Goal: Transaction & Acquisition: Subscribe to service/newsletter

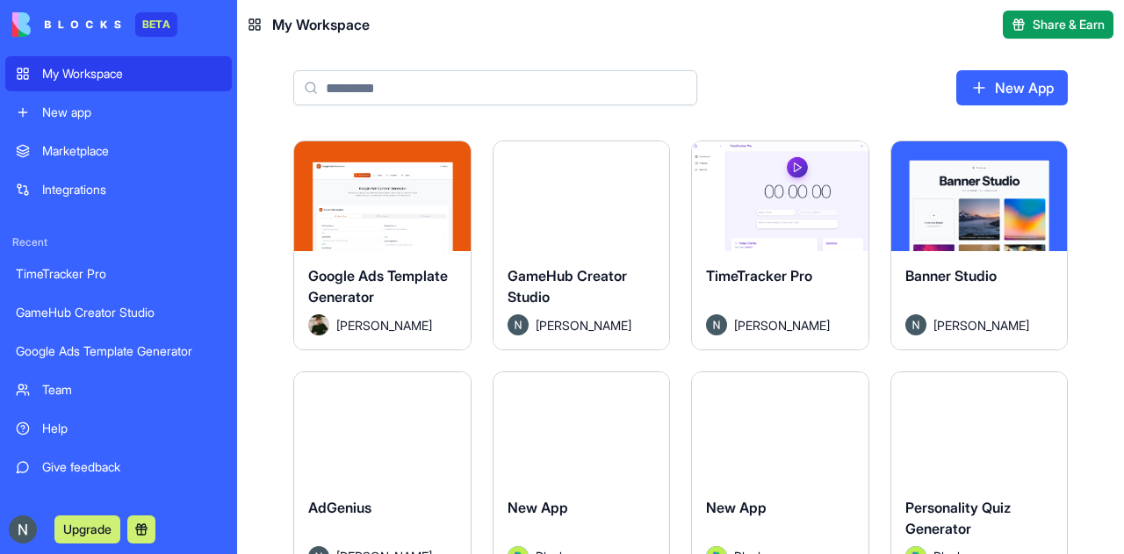
click at [137, 117] on div "New app" at bounding box center [131, 113] width 179 height 18
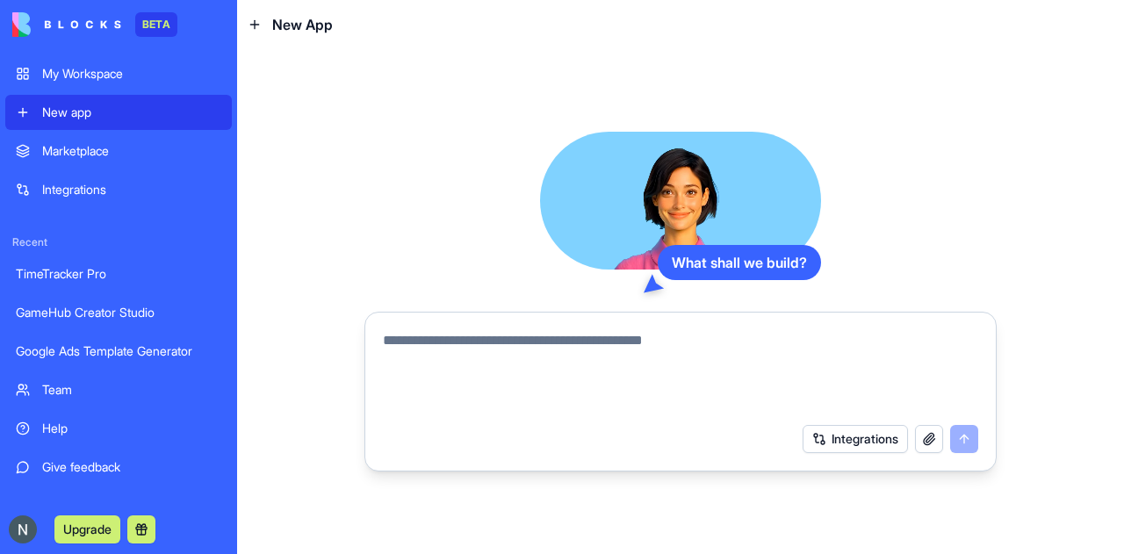
click at [140, 276] on div "TimeTracker Pro" at bounding box center [118, 274] width 205 height 18
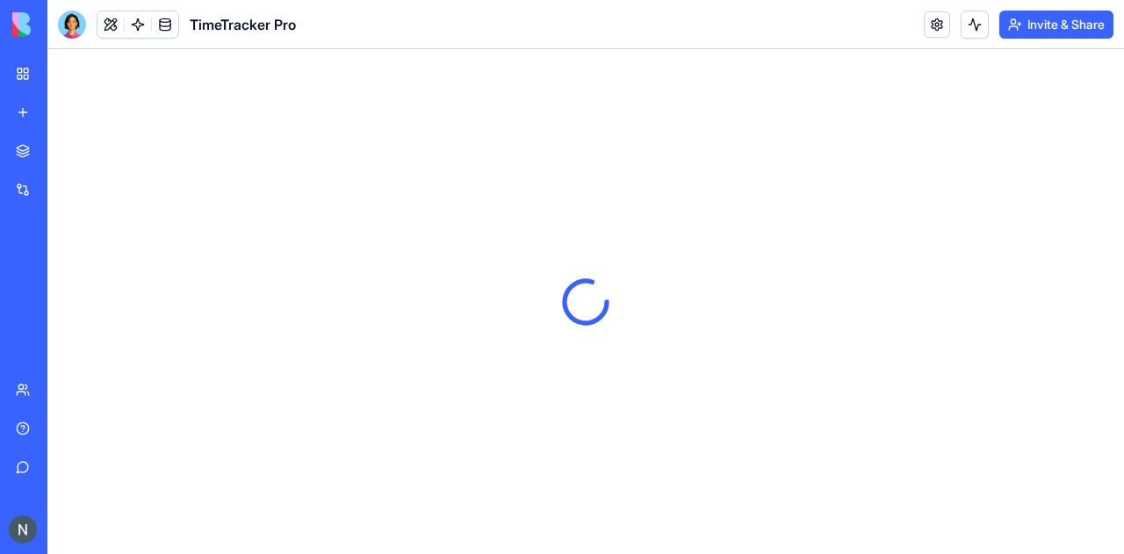
click at [76, 323] on link "GameHub Creator Studio" at bounding box center [40, 312] width 70 height 35
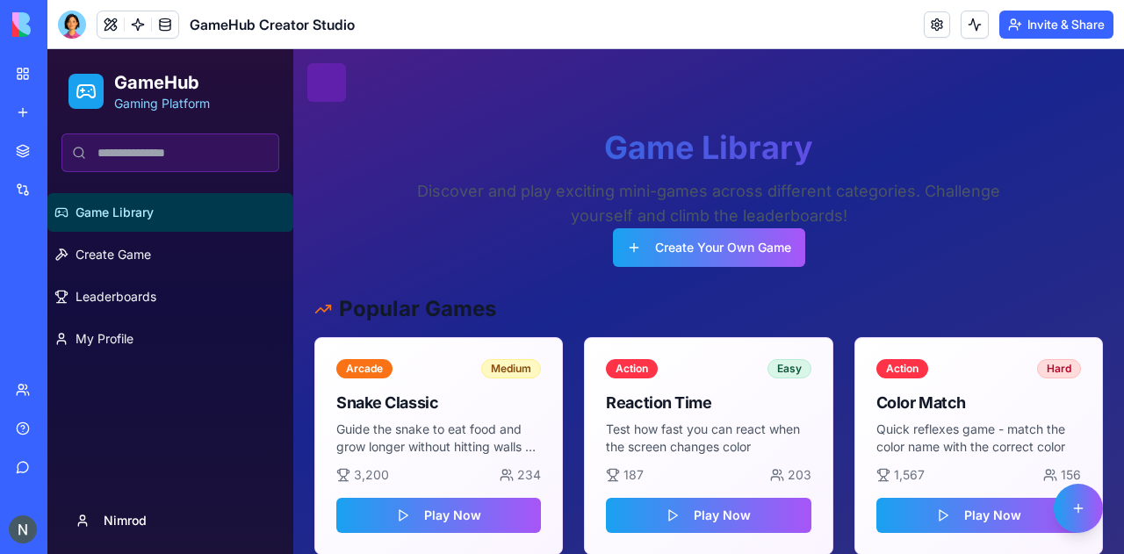
click at [32, 199] on link "Integrations" at bounding box center [40, 189] width 70 height 35
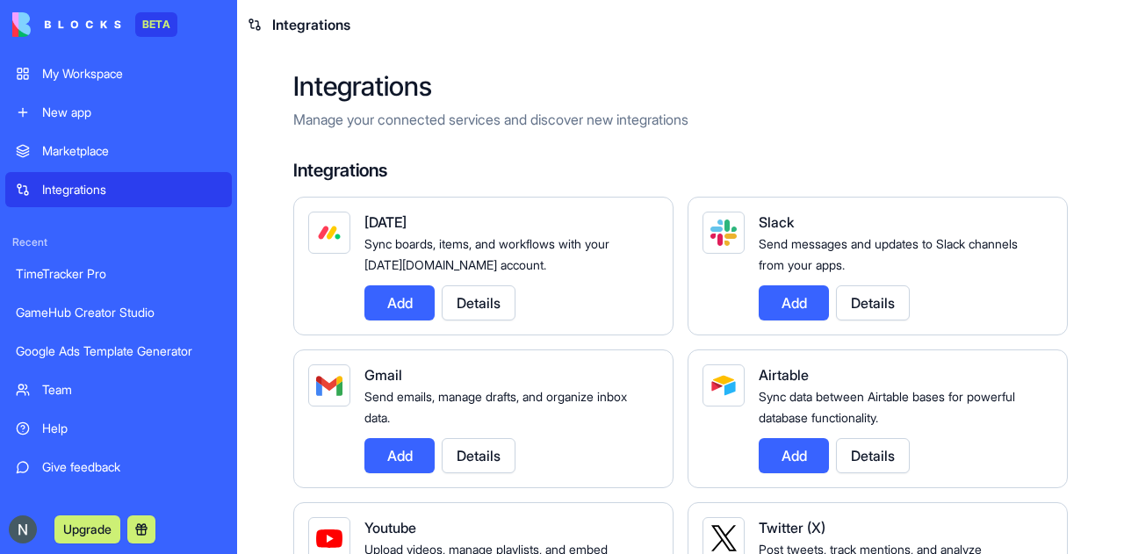
click at [83, 350] on div "Google Ads Template Generator" at bounding box center [118, 351] width 205 height 18
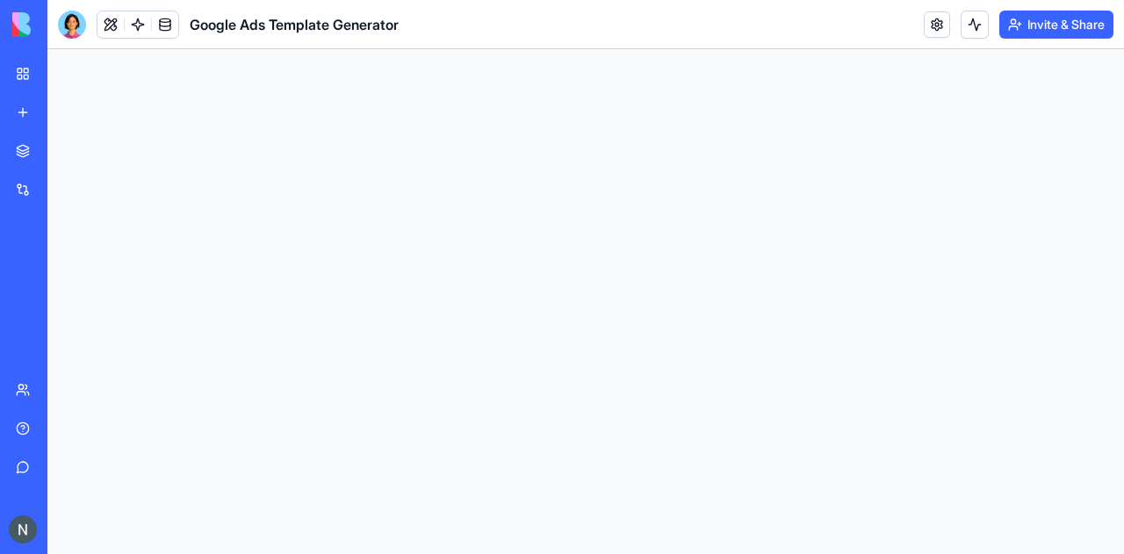
click at [97, 521] on button "Upgrade" at bounding box center [87, 529] width 66 height 28
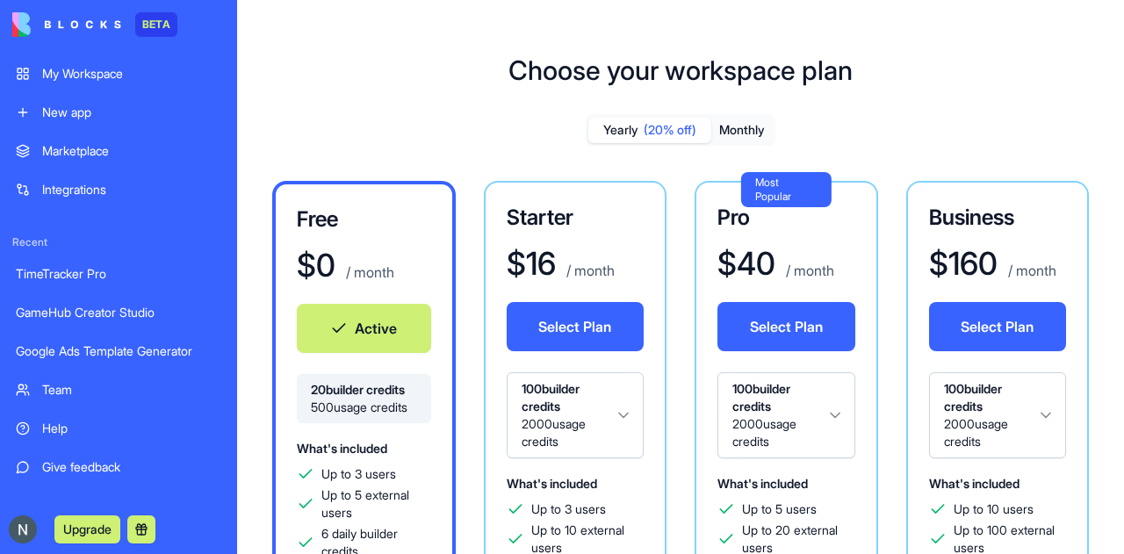
click at [370, 326] on button "Active" at bounding box center [364, 328] width 134 height 49
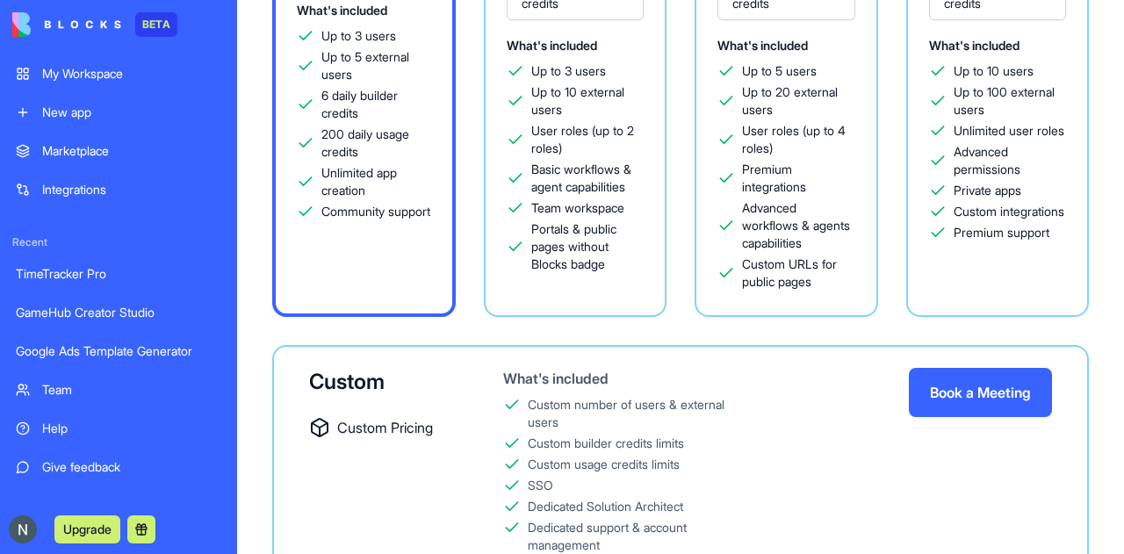
scroll to position [520, 0]
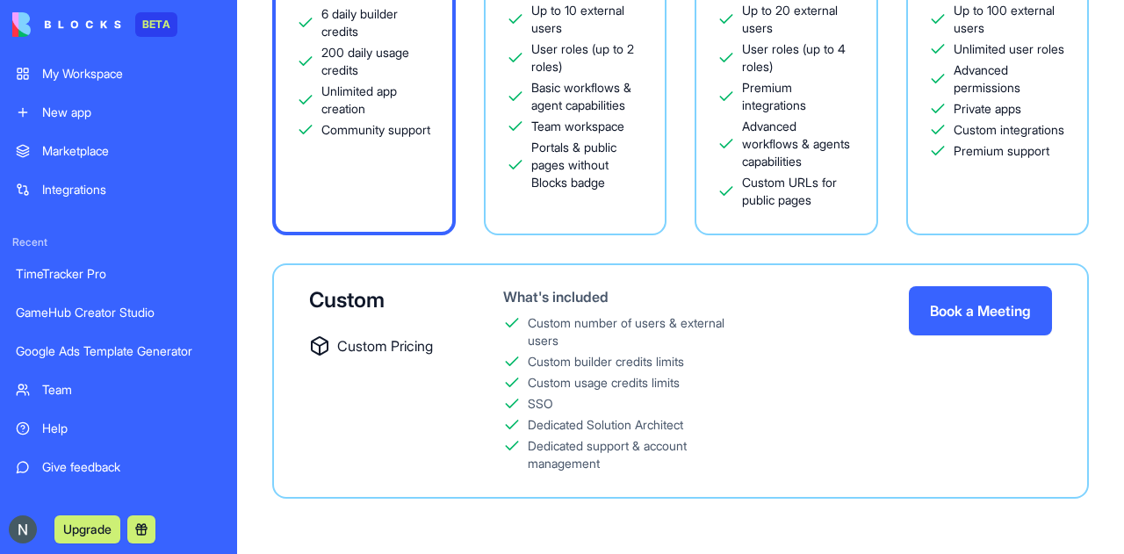
click at [118, 387] on div "Team" at bounding box center [131, 390] width 179 height 18
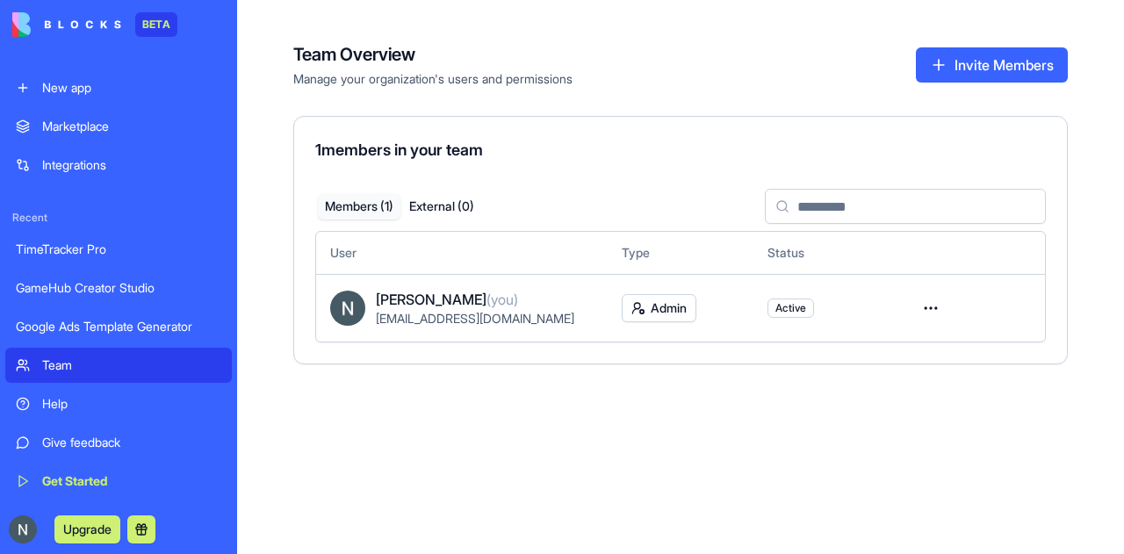
scroll to position [25, 0]
click at [79, 521] on button "Upgrade" at bounding box center [87, 529] width 66 height 28
click at [86, 532] on button "Upgrade" at bounding box center [87, 529] width 66 height 28
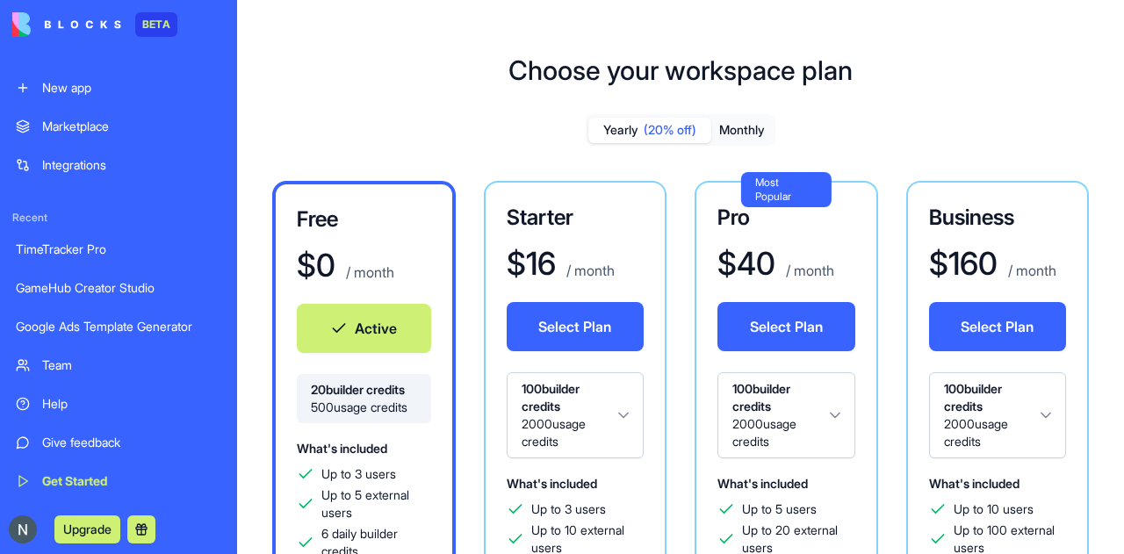
click at [365, 346] on button "Active" at bounding box center [364, 328] width 134 height 49
click at [606, 322] on button "Select Plan" at bounding box center [576, 326] width 138 height 49
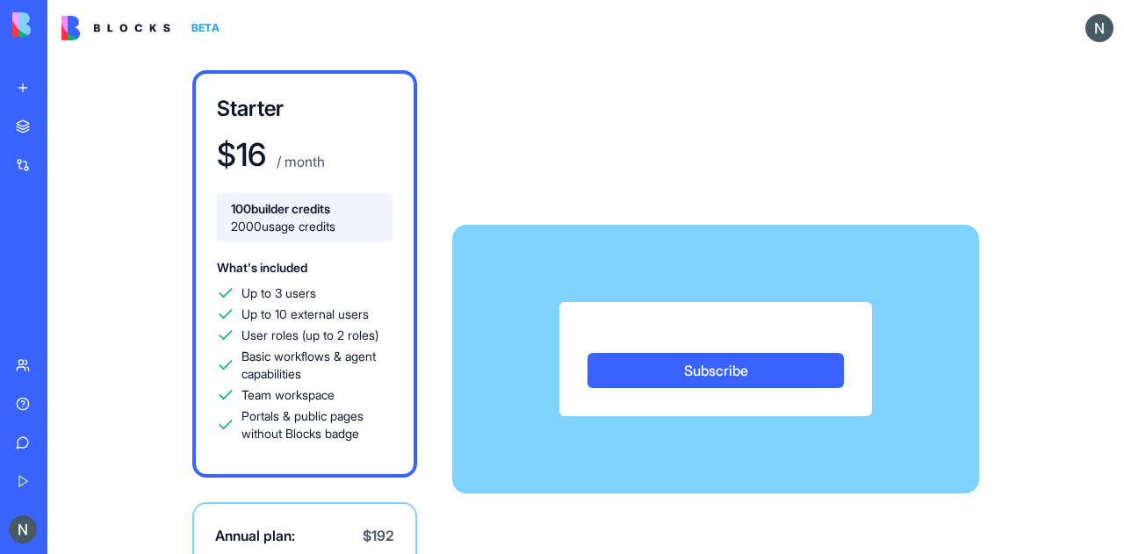
click at [581, 343] on div "Subscribe" at bounding box center [715, 359] width 313 height 114
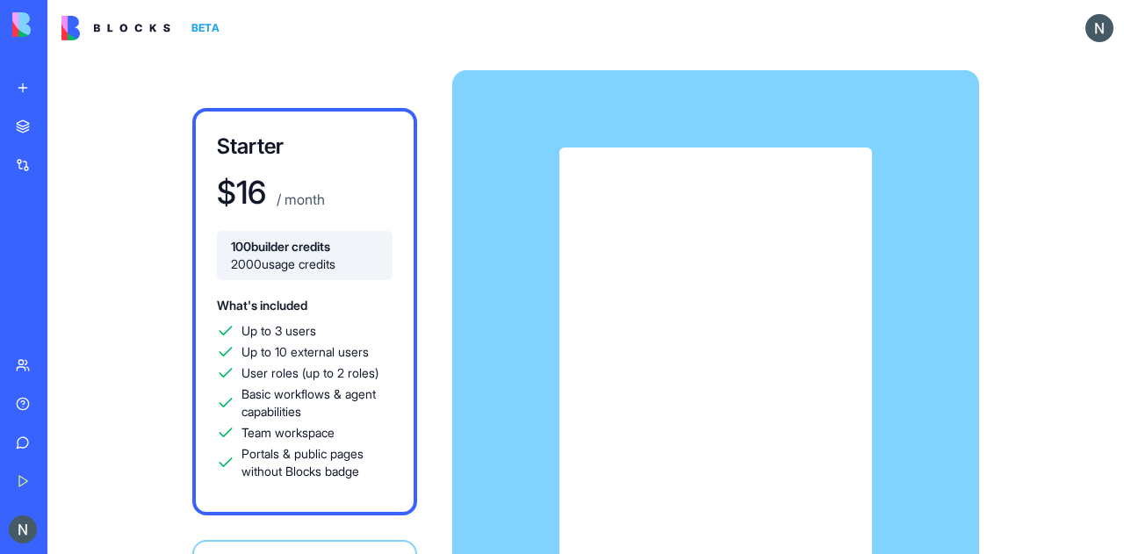
click at [887, 249] on div "Subscribe" at bounding box center [715, 395] width 527 height 497
click at [476, 265] on div "Subscribe" at bounding box center [715, 395] width 527 height 497
